Goal: Task Accomplishment & Management: Complete application form

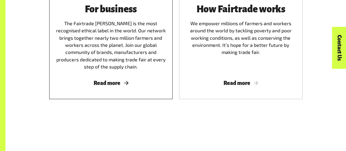
scroll to position [712, 0]
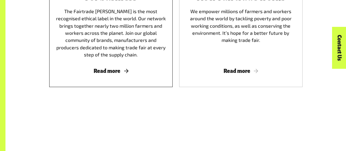
click at [116, 74] on span "Read more" at bounding box center [111, 71] width 110 height 6
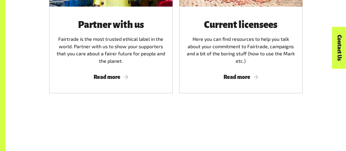
scroll to position [356, 0]
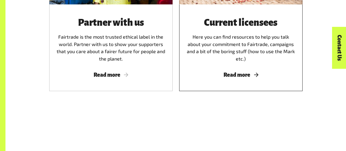
click at [232, 76] on span "Read more" at bounding box center [241, 75] width 110 height 6
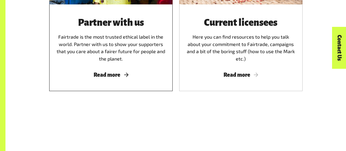
click at [136, 72] on div "Partner with us Fairtrade is the most trusted ethical label in the world. Partn…" at bounding box center [111, 47] width 124 height 87
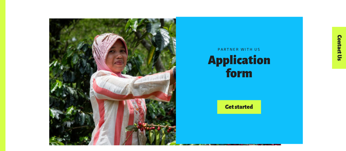
scroll to position [301, 0]
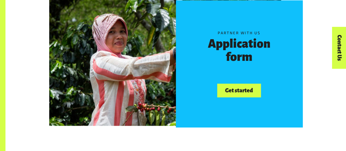
click at [230, 90] on link "Get started" at bounding box center [239, 91] width 44 height 14
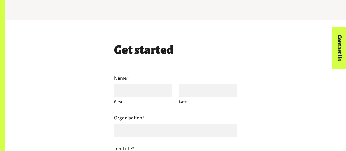
scroll to position [274, 0]
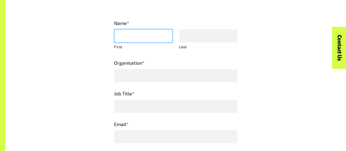
click at [153, 36] on input "First" at bounding box center [143, 36] width 59 height 14
type input "******"
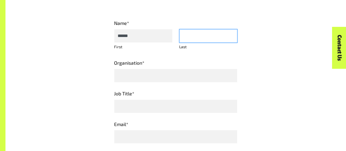
click at [179, 43] on input "Last" at bounding box center [208, 36] width 59 height 14
type input "****"
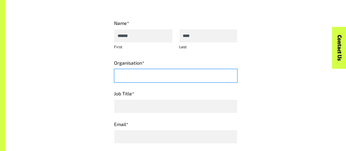
click at [150, 82] on input "Organisation *" at bounding box center [176, 76] width 124 height 14
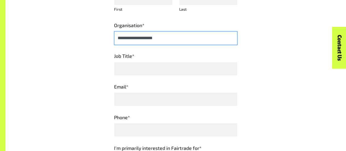
scroll to position [329, 0]
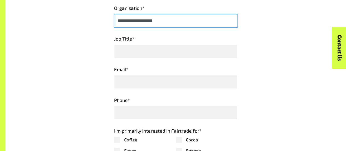
type input "**********"
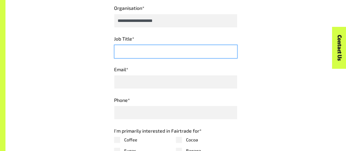
click at [149, 58] on input "Job Title *" at bounding box center [176, 52] width 124 height 14
type input "**********"
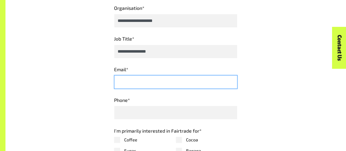
click at [152, 89] on input "Email *" at bounding box center [176, 82] width 124 height 14
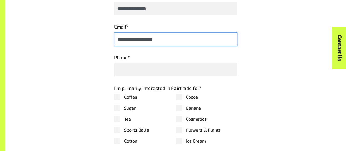
scroll to position [383, 0]
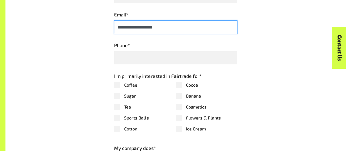
type input "**********"
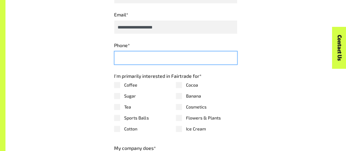
click at [153, 65] on input "Phone *" at bounding box center [176, 58] width 124 height 14
type input "**********"
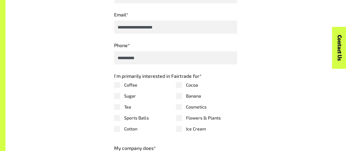
click at [281, 109] on div "**********" at bounding box center [176, 117] width 312 height 488
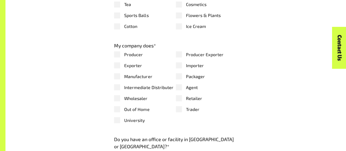
scroll to position [493, 0]
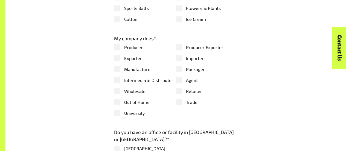
click at [119, 72] on label "Manufacturer" at bounding box center [145, 69] width 62 height 7
click at [118, 61] on label "Exporter" at bounding box center [145, 58] width 62 height 7
click at [183, 72] on label "Packager" at bounding box center [207, 69] width 62 height 7
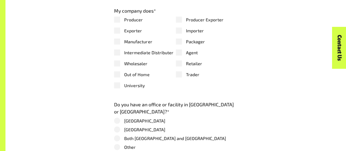
scroll to position [548, 0]
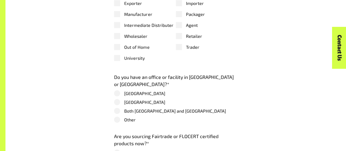
click at [140, 97] on label "[GEOGRAPHIC_DATA]" at bounding box center [176, 93] width 124 height 7
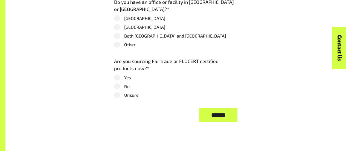
scroll to position [630, 0]
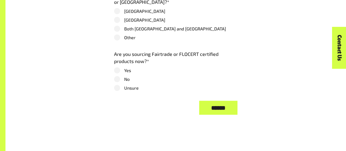
click at [128, 82] on label "No" at bounding box center [176, 79] width 124 height 7
click at [130, 91] on label "Unsure" at bounding box center [176, 88] width 124 height 7
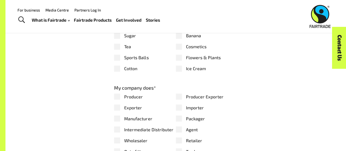
scroll to position [438, 0]
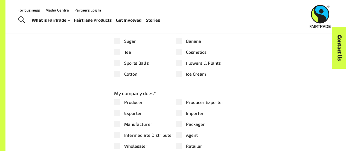
click at [257, 91] on div "**********" at bounding box center [176, 62] width 312 height 488
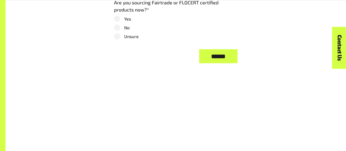
scroll to position [685, 0]
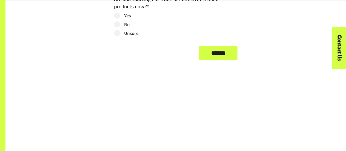
click at [222, 60] on input "******" at bounding box center [218, 53] width 38 height 14
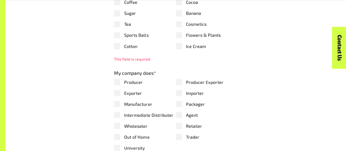
scroll to position [487, 0]
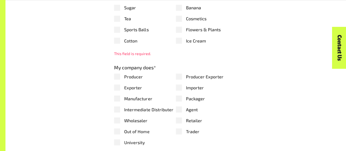
click at [121, 22] on label "Tea" at bounding box center [145, 18] width 62 height 7
click at [268, 82] on div "**********" at bounding box center [176, 25] width 312 height 512
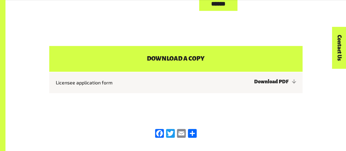
scroll to position [761, 0]
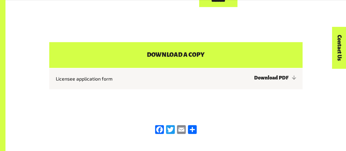
click at [216, 7] on input "******" at bounding box center [218, 0] width 38 height 14
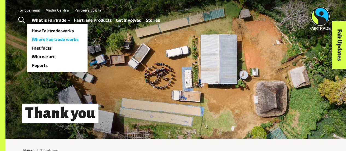
click at [55, 38] on link "Where Fairtrade works" at bounding box center [57, 39] width 60 height 9
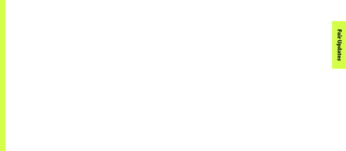
scroll to position [411, 0]
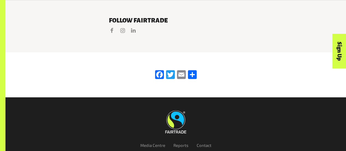
scroll to position [1154, 0]
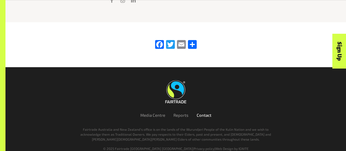
click at [200, 113] on link "Contact" at bounding box center [204, 115] width 15 height 5
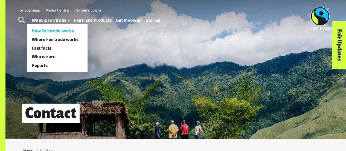
click at [68, 31] on link "How Fairtrade works" at bounding box center [57, 30] width 60 height 9
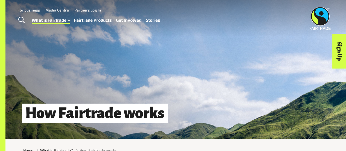
click at [28, 10] on link "For business" at bounding box center [29, 10] width 22 height 5
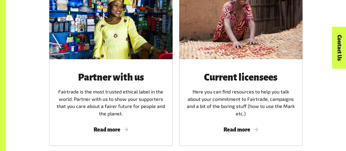
scroll to position [329, 0]
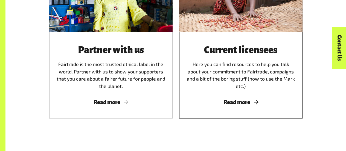
click at [255, 105] on span "Read more" at bounding box center [241, 102] width 110 height 6
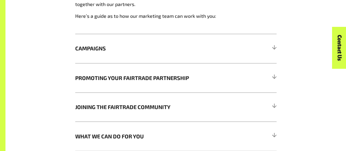
scroll to position [466, 0]
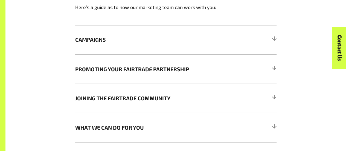
click at [279, 39] on div "Marketing The Fairtrade ANZ marketing team work to increase awareness of Fairtr…" at bounding box center [176, 52] width 312 height 180
click at [271, 41] on h5 "CAMPAIGNS" at bounding box center [176, 39] width 202 height 29
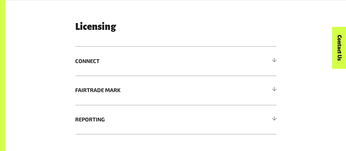
scroll to position [1041, 0]
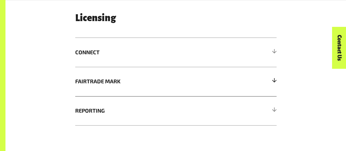
click at [272, 82] on div at bounding box center [274, 81] width 5 height 5
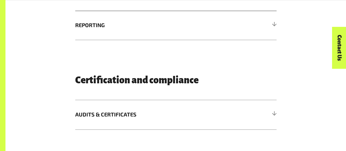
scroll to position [1287, 0]
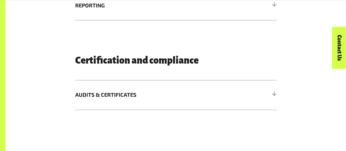
click at [220, 91] on span "AUDITS & CERTIFICATES" at bounding box center [150, 95] width 151 height 8
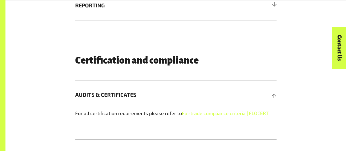
scroll to position [1315, 0]
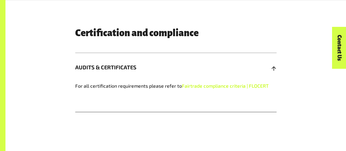
click at [221, 83] on link "Fairtrade compliance criteria | FLOCERT" at bounding box center [225, 86] width 87 height 6
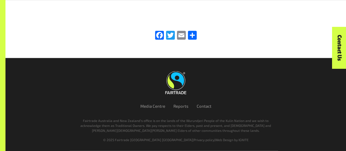
scroll to position [1653, 0]
click at [202, 107] on link "Contact" at bounding box center [204, 106] width 15 height 5
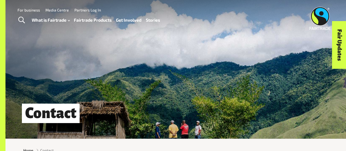
click at [320, 21] on img at bounding box center [320, 18] width 21 height 23
